Goal: Transaction & Acquisition: Purchase product/service

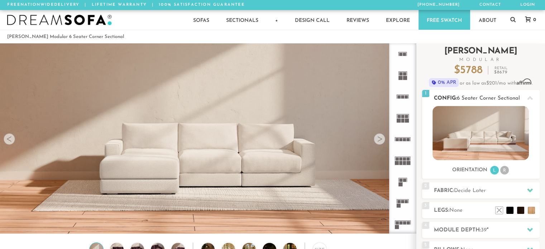
click at [492, 129] on img at bounding box center [480, 133] width 96 height 54
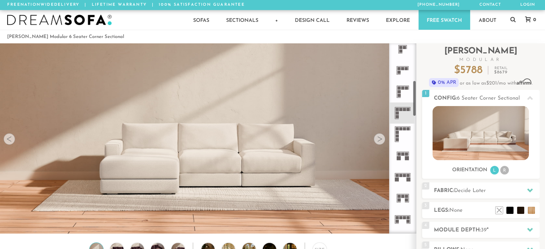
scroll to position [196, 0]
click at [399, 141] on icon at bounding box center [402, 134] width 21 height 21
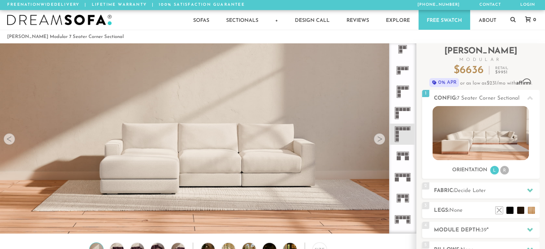
click at [399, 115] on icon at bounding box center [402, 112] width 21 height 21
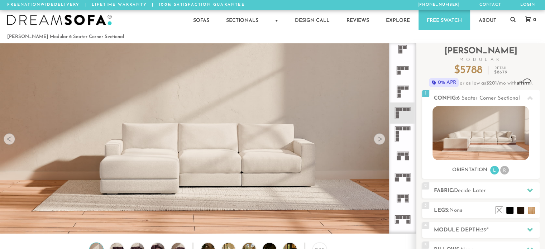
click at [378, 141] on div at bounding box center [379, 138] width 11 height 11
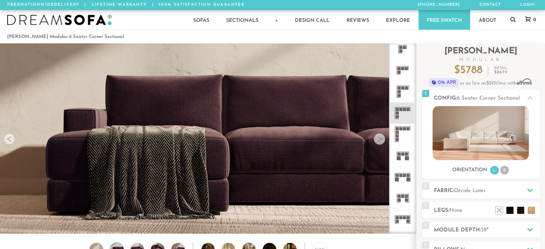
click at [378, 141] on div at bounding box center [379, 138] width 11 height 11
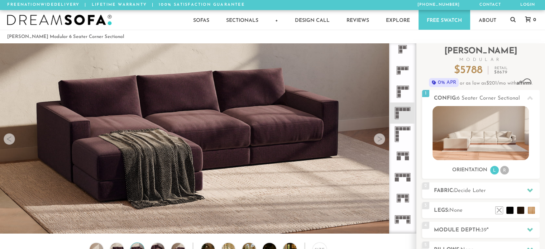
click at [378, 141] on div at bounding box center [379, 138] width 11 height 11
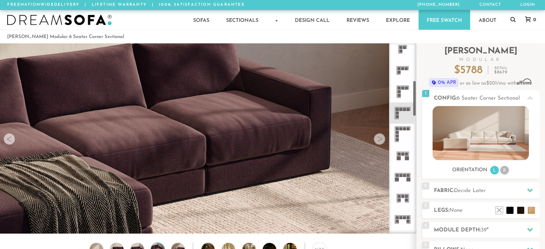
click at [384, 140] on div at bounding box center [379, 138] width 11 height 11
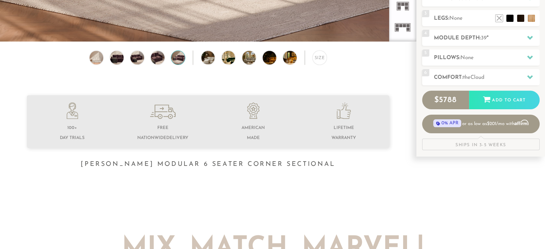
scroll to position [192, 0]
click at [209, 60] on img at bounding box center [213, 58] width 24 height 14
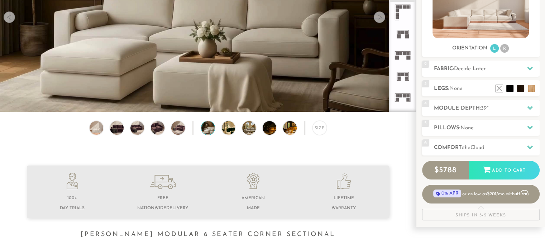
scroll to position [128, 0]
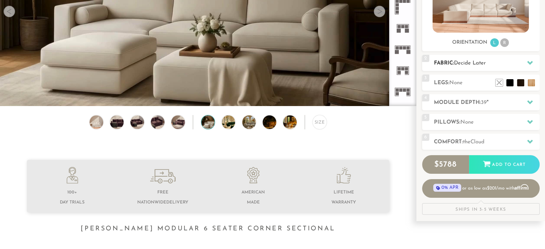
click at [485, 67] on div "2 Fabric: Decide Later" at bounding box center [480, 63] width 117 height 16
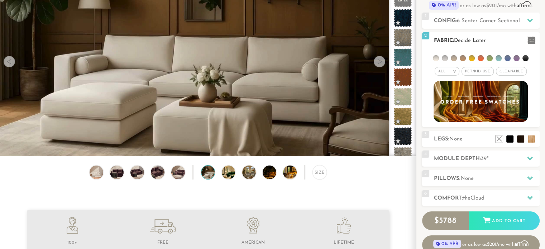
scroll to position [76, 0]
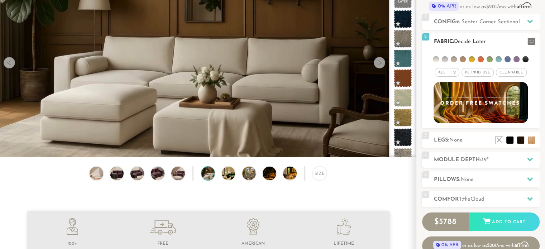
click at [476, 71] on span "Pet/Kid Use x" at bounding box center [477, 72] width 32 height 9
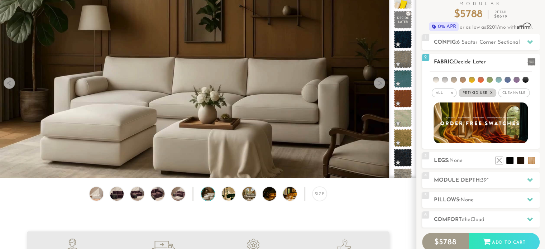
scroll to position [56, 0]
click at [505, 91] on span "Cleanable x" at bounding box center [513, 92] width 31 height 9
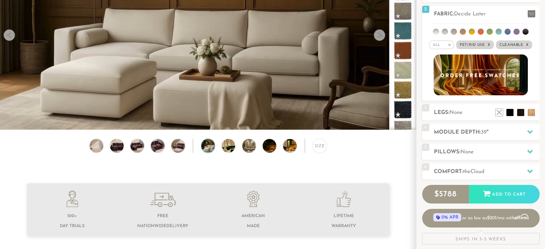
scroll to position [115, 0]
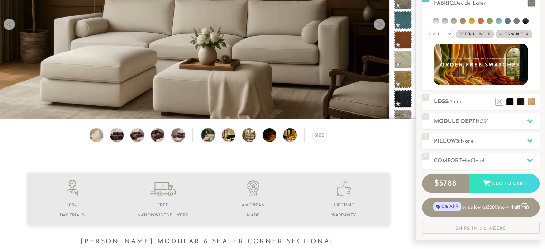
click at [212, 139] on img at bounding box center [213, 135] width 24 height 14
click at [227, 140] on img at bounding box center [234, 135] width 24 height 14
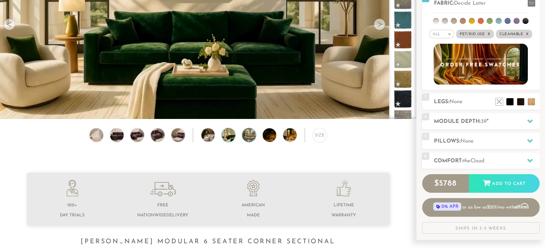
click at [246, 140] on img at bounding box center [254, 135] width 24 height 14
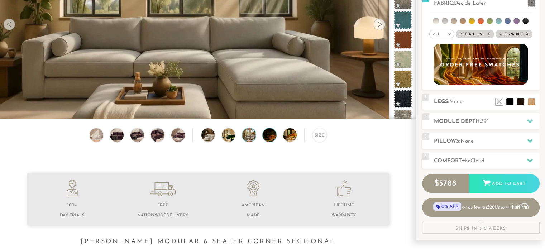
click at [271, 140] on img at bounding box center [275, 135] width 24 height 14
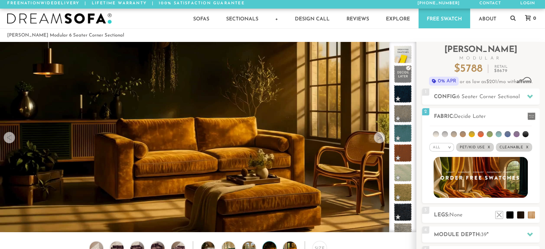
scroll to position [0, 0]
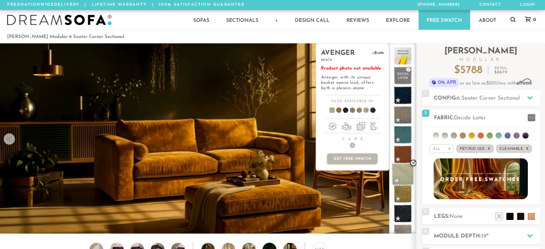
click at [404, 173] on span at bounding box center [402, 174] width 23 height 23
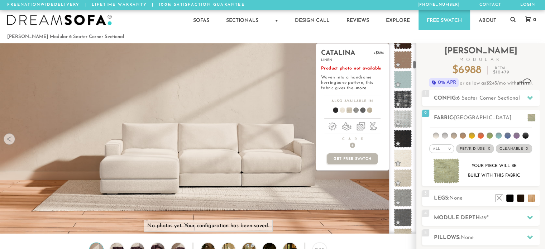
scroll to position [372, 0]
click at [404, 173] on span at bounding box center [403, 176] width 18 height 18
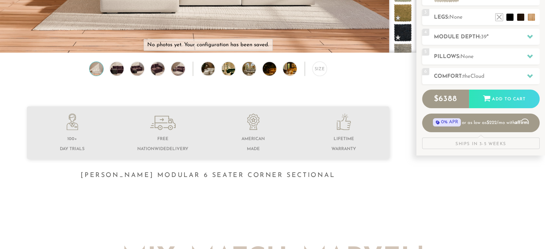
scroll to position [182, 0]
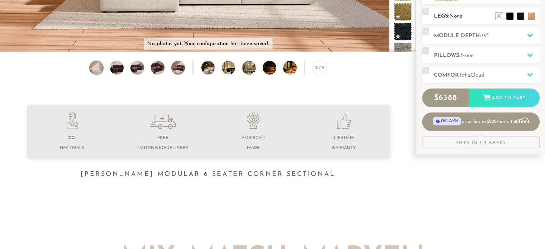
click at [452, 19] on div "3 Legs: None $0 $199 Nailheads:" at bounding box center [480, 16] width 117 height 16
click at [452, 19] on h2 "Legs: None" at bounding box center [487, 16] width 106 height 8
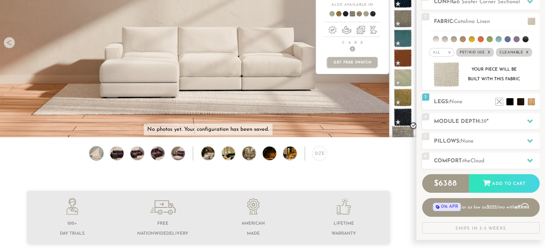
scroll to position [96, 0]
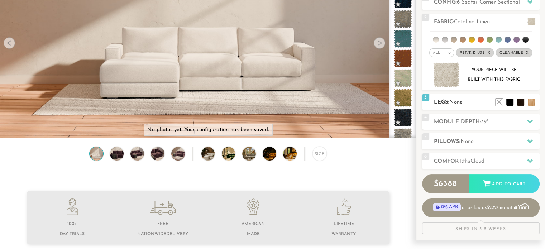
click at [452, 105] on h2 "Legs: None" at bounding box center [487, 102] width 106 height 8
click at [530, 103] on li at bounding box center [520, 91] width 29 height 29
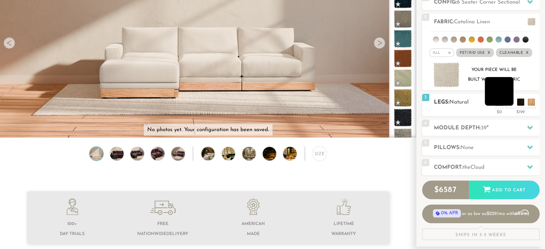
click at [509, 106] on div "3 Legs: Natural $0 $199 Nailheads:" at bounding box center [480, 105] width 117 height 22
click at [497, 101] on li at bounding box center [488, 91] width 29 height 29
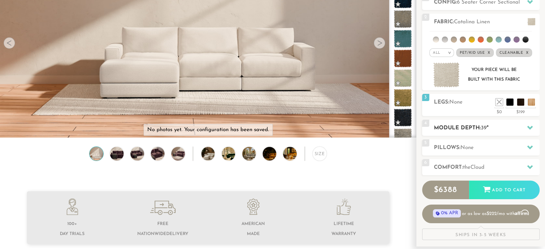
click at [427, 125] on span "4" at bounding box center [425, 123] width 7 height 7
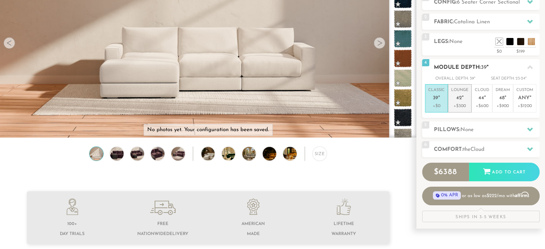
click at [468, 104] on li "Lounge 42 " +$300" at bounding box center [460, 98] width 24 height 28
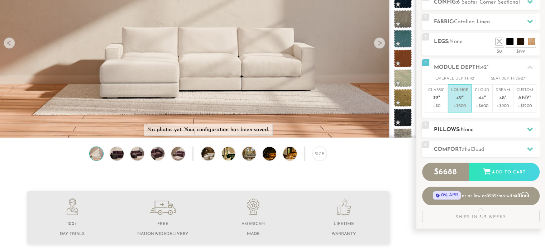
click at [431, 128] on div "5 Pillows: None" at bounding box center [480, 129] width 117 height 16
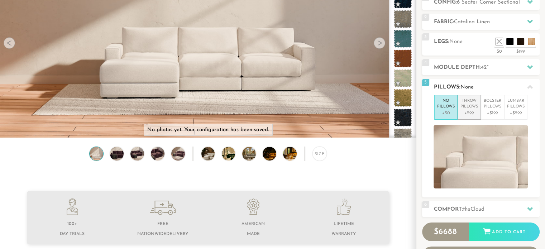
click at [469, 110] on p "+$99" at bounding box center [469, 113] width 18 height 6
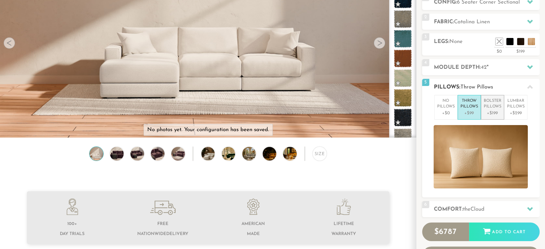
click at [494, 108] on p "Bolster Pillows" at bounding box center [493, 104] width 18 height 12
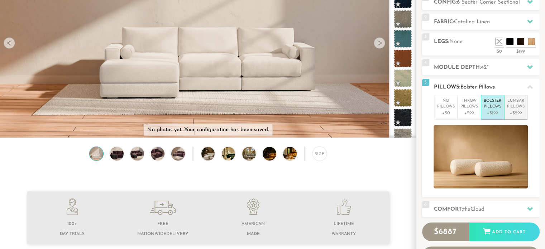
click at [513, 107] on p "Lumbar Pillows" at bounding box center [516, 104] width 18 height 12
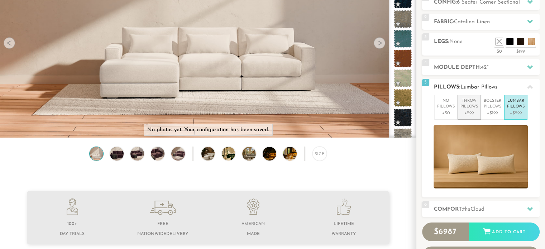
click at [470, 109] on p "Throw Pillows" at bounding box center [469, 104] width 18 height 12
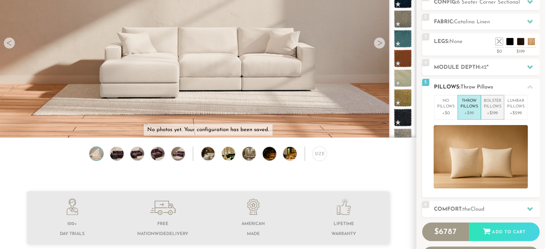
click at [499, 111] on p "+$199" at bounding box center [493, 113] width 18 height 6
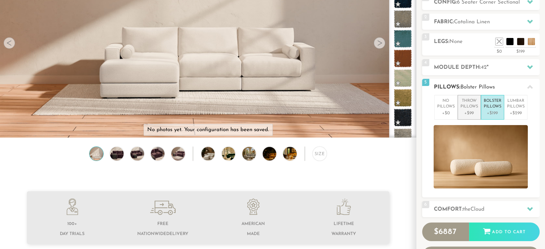
click at [458, 105] on li "Throw Pillows +$99" at bounding box center [468, 107] width 23 height 25
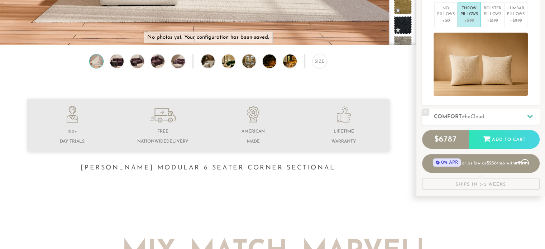
scroll to position [188, 0]
click at [447, 114] on h2 "Comfort: the Cloud" at bounding box center [487, 117] width 106 height 8
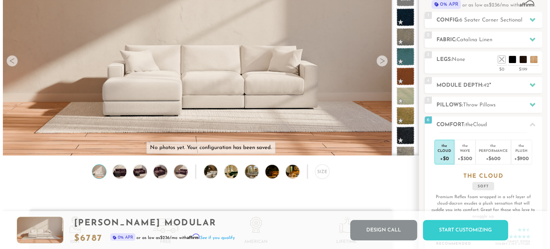
scroll to position [80, 0]
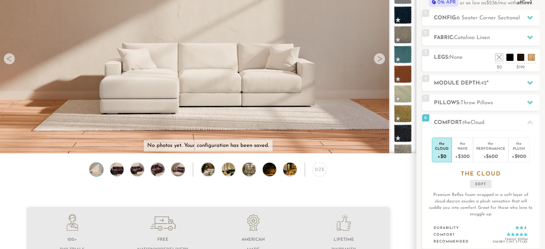
click at [265, 107] on img at bounding box center [208, 47] width 416 height 234
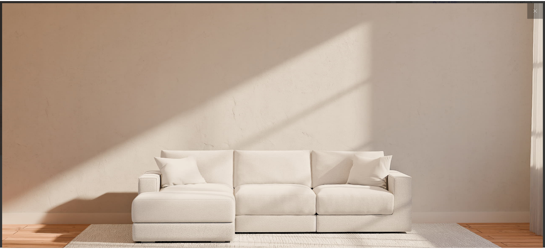
scroll to position [7978, 544]
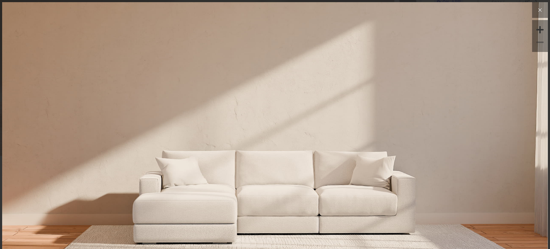
click at [536, 10] on icon at bounding box center [540, 10] width 9 height 9
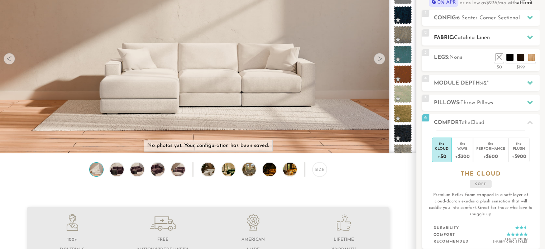
scroll to position [0, 0]
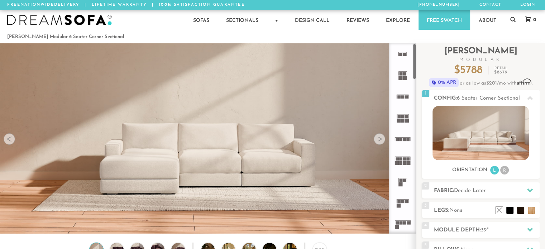
scroll to position [99, 0]
